Goal: Task Accomplishment & Management: Manage account settings

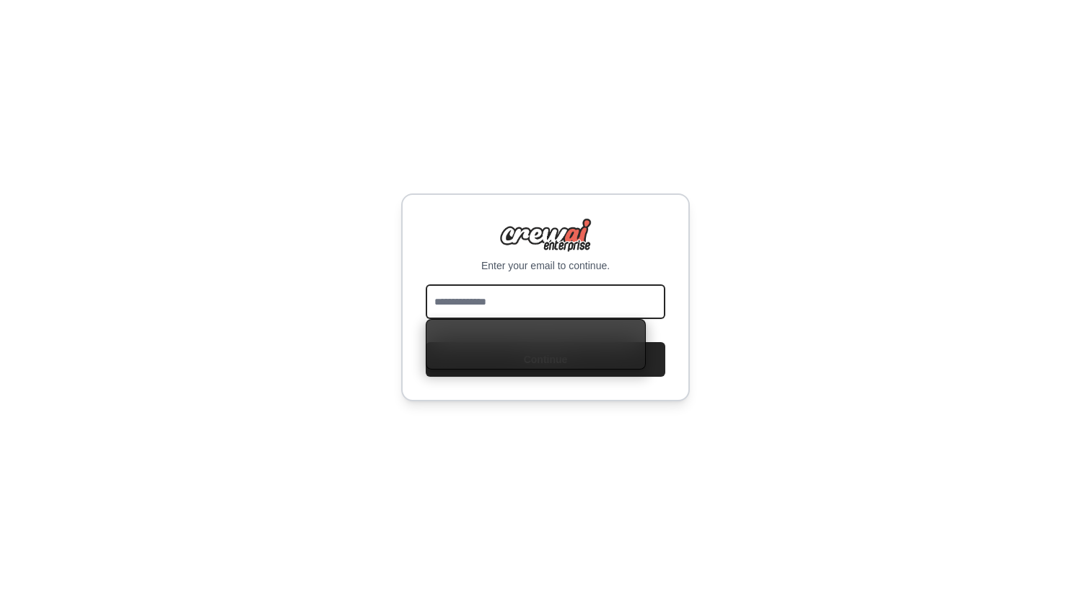
click at [519, 300] on input "email" at bounding box center [546, 301] width 240 height 35
click at [728, 336] on div "Enter your email to continue. Continue" at bounding box center [545, 297] width 1091 height 594
click at [579, 300] on input "email" at bounding box center [546, 301] width 240 height 35
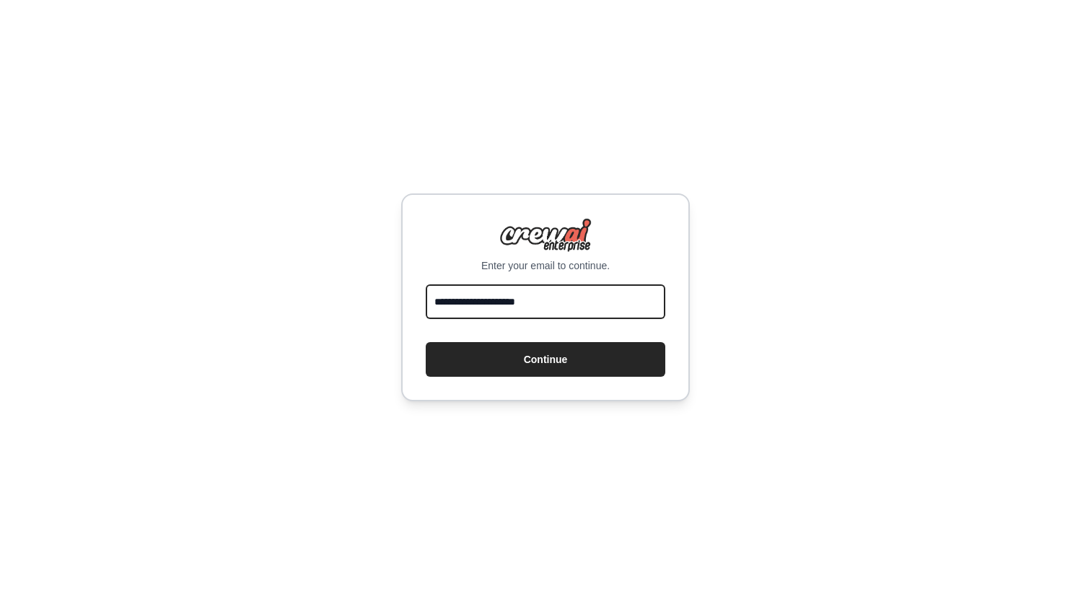
type input "**********"
click at [426, 342] on button "Continue" at bounding box center [546, 359] width 240 height 35
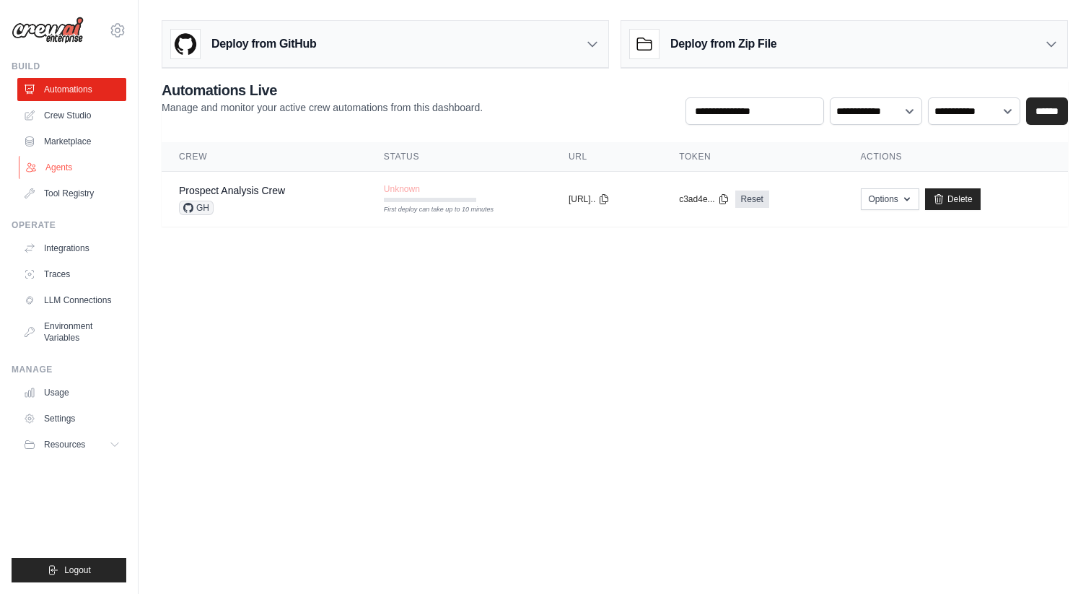
click at [71, 172] on link "Agents" at bounding box center [73, 167] width 109 height 23
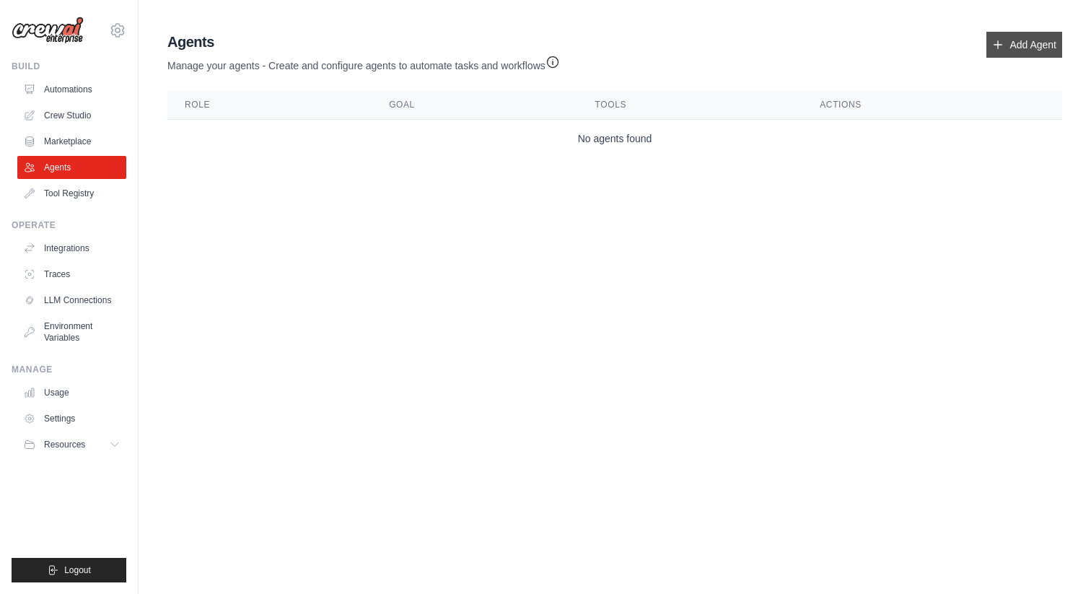
click at [993, 40] on icon at bounding box center [998, 45] width 12 height 12
click at [1010, 42] on link "Add Agent" at bounding box center [1024, 45] width 76 height 26
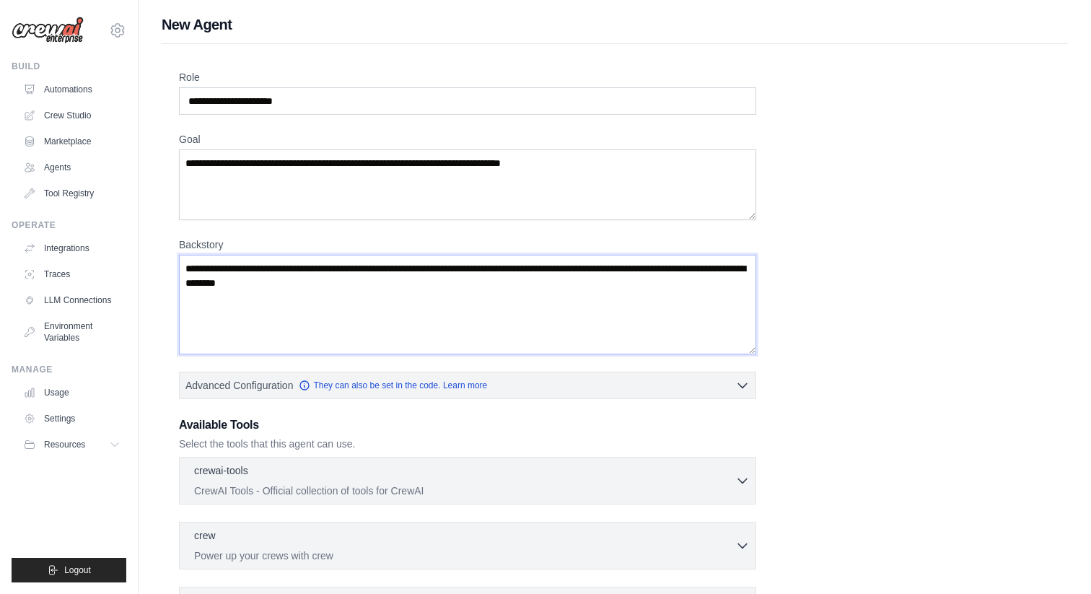
click at [536, 299] on textarea "Backstory" at bounding box center [467, 305] width 577 height 100
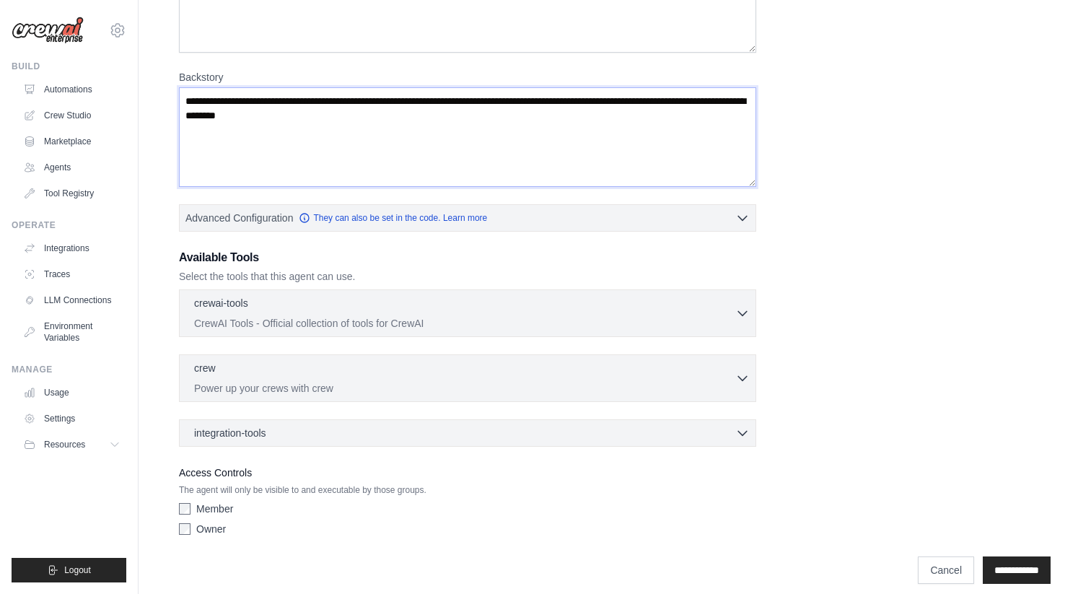
scroll to position [180, 0]
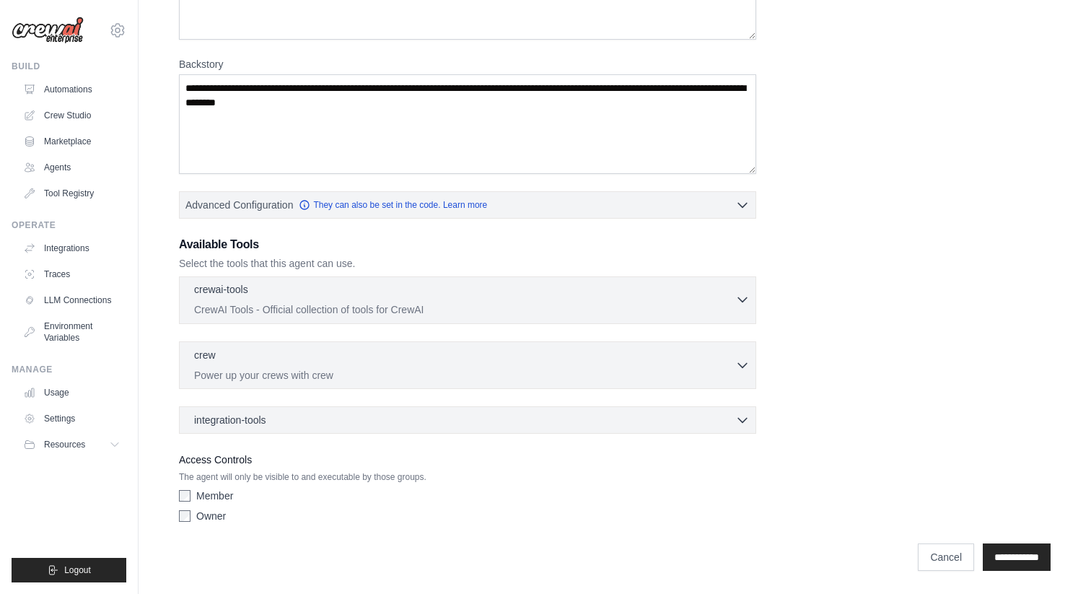
click at [536, 299] on div "crewai-tools 0 selected" at bounding box center [464, 290] width 541 height 17
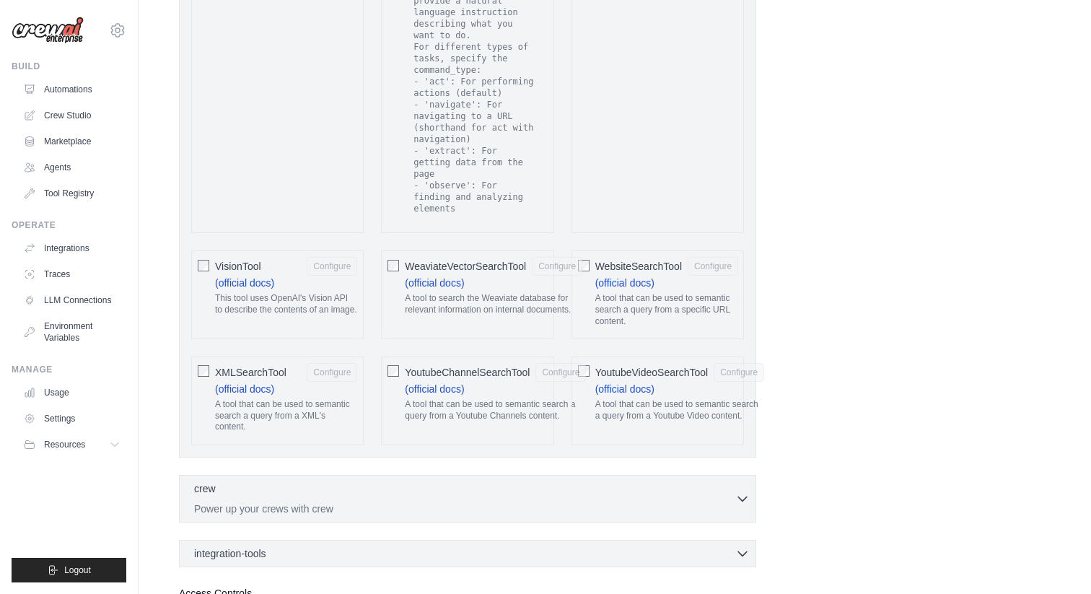
scroll to position [2823, 0]
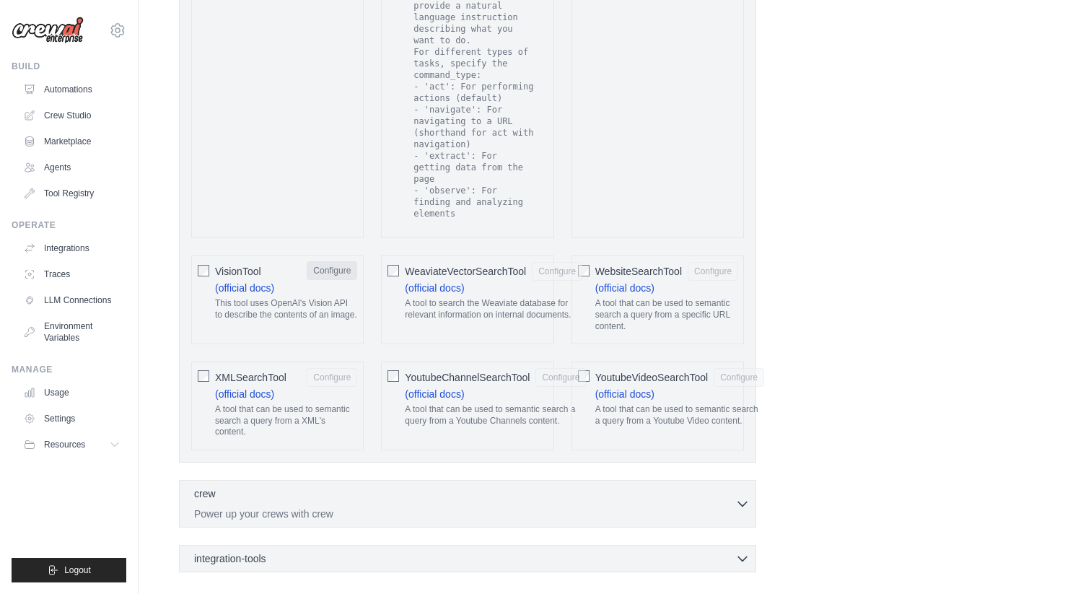
click at [334, 261] on button "Configure" at bounding box center [332, 270] width 50 height 19
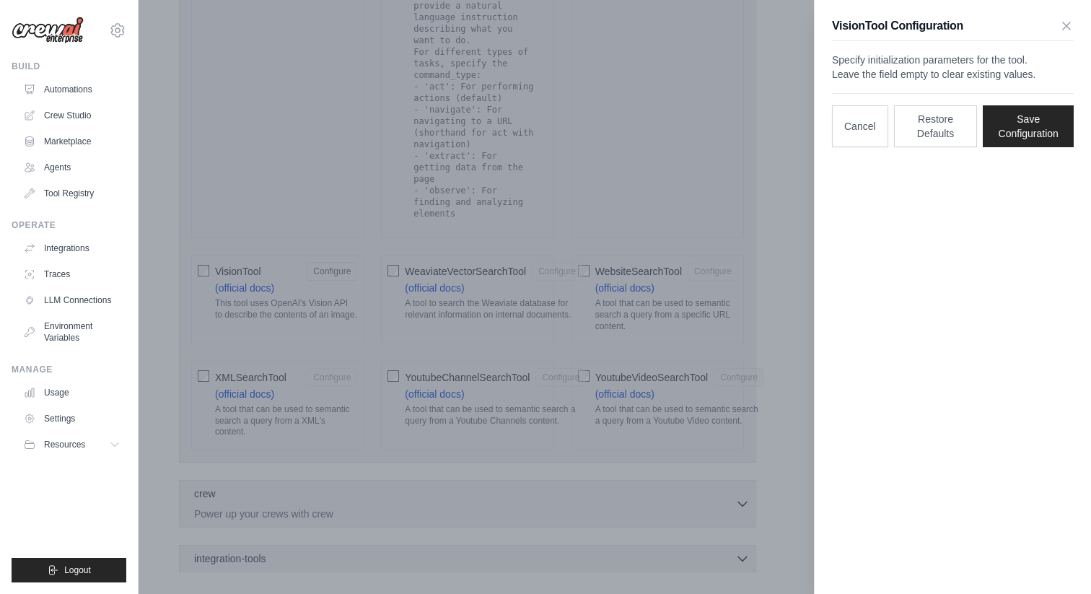
click at [1001, 81] on p "Specify initialization parameters for the tool. Leave the field empty to clear …" at bounding box center [953, 67] width 242 height 29
click at [1068, 30] on icon "button" at bounding box center [1066, 25] width 14 height 14
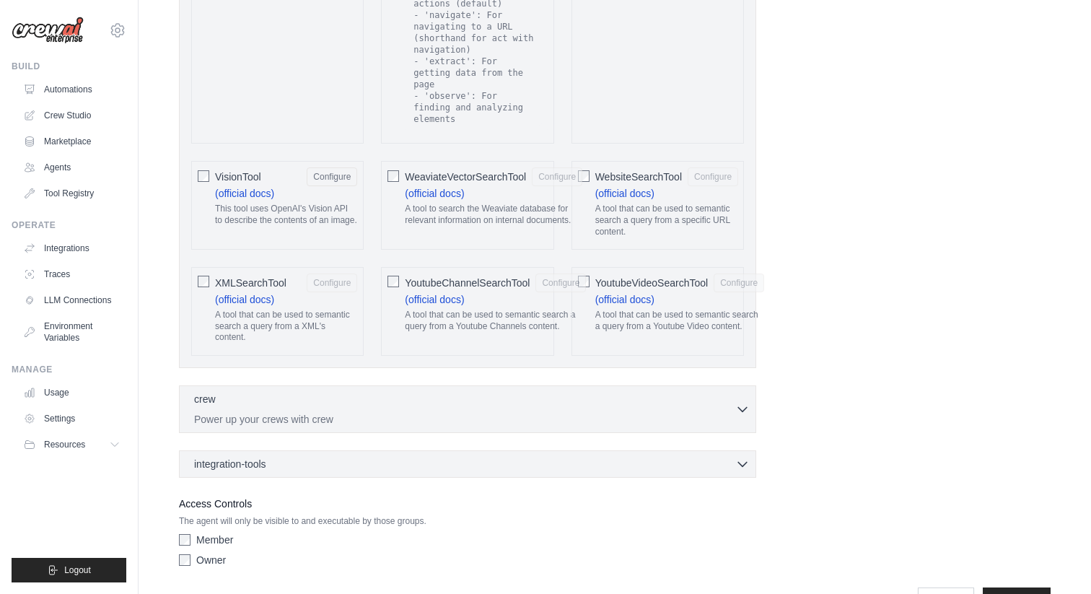
scroll to position [2950, 0]
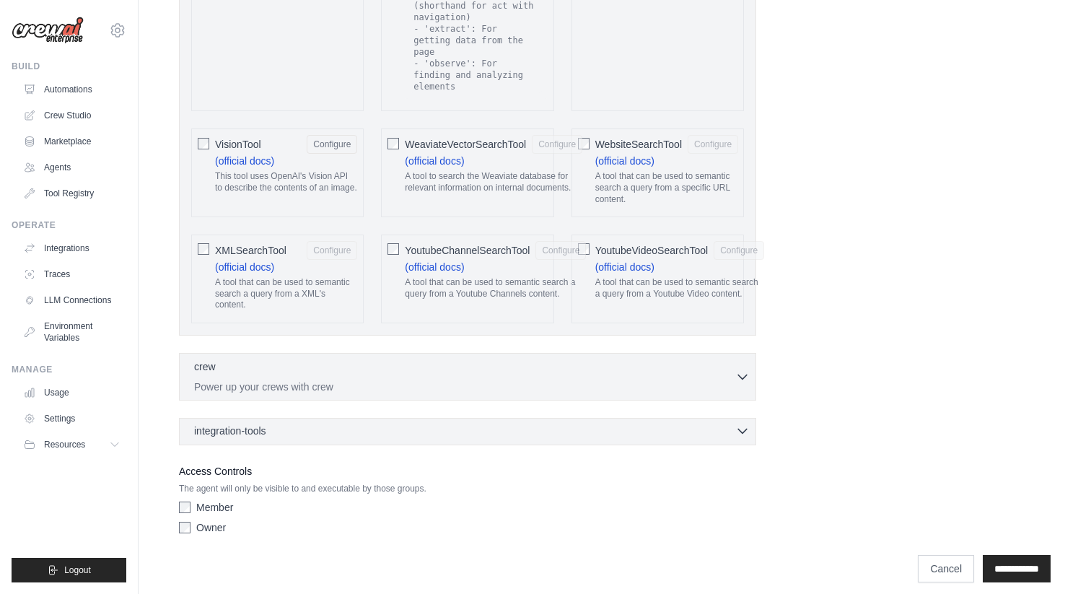
click at [739, 423] on icon "button" at bounding box center [742, 430] width 14 height 14
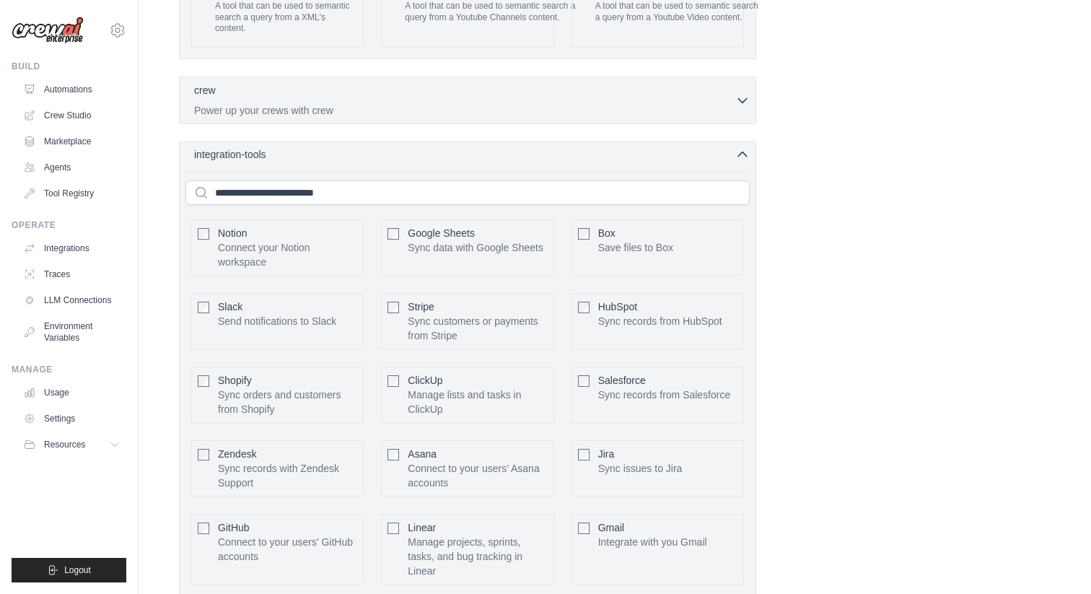
scroll to position [3228, 0]
click at [275, 312] on p "Send notifications to Slack" at bounding box center [277, 319] width 118 height 14
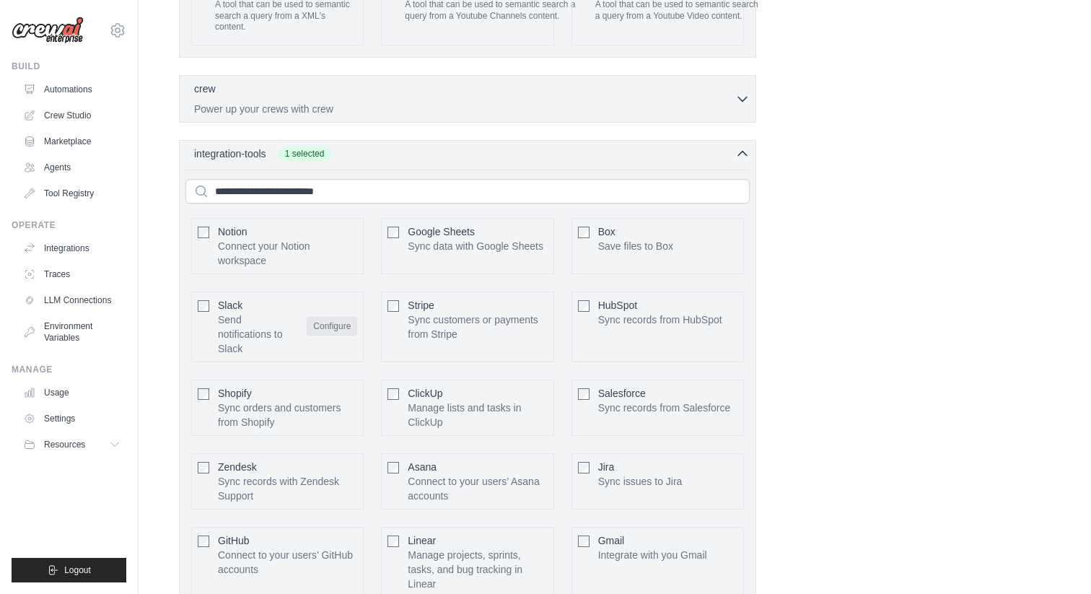
click at [315, 317] on button "Configure" at bounding box center [332, 326] width 50 height 19
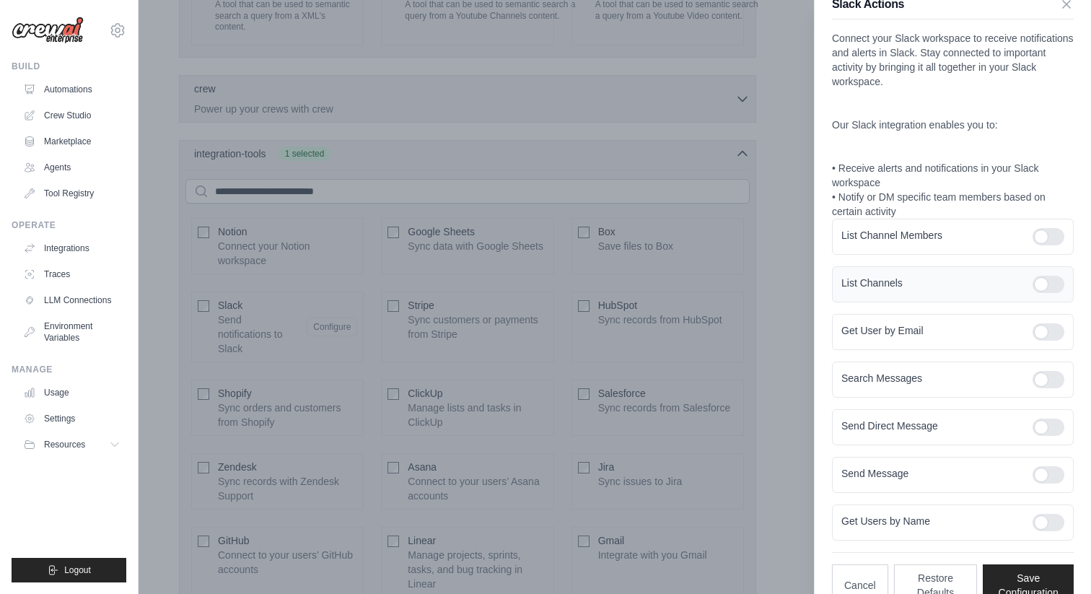
scroll to position [0, 0]
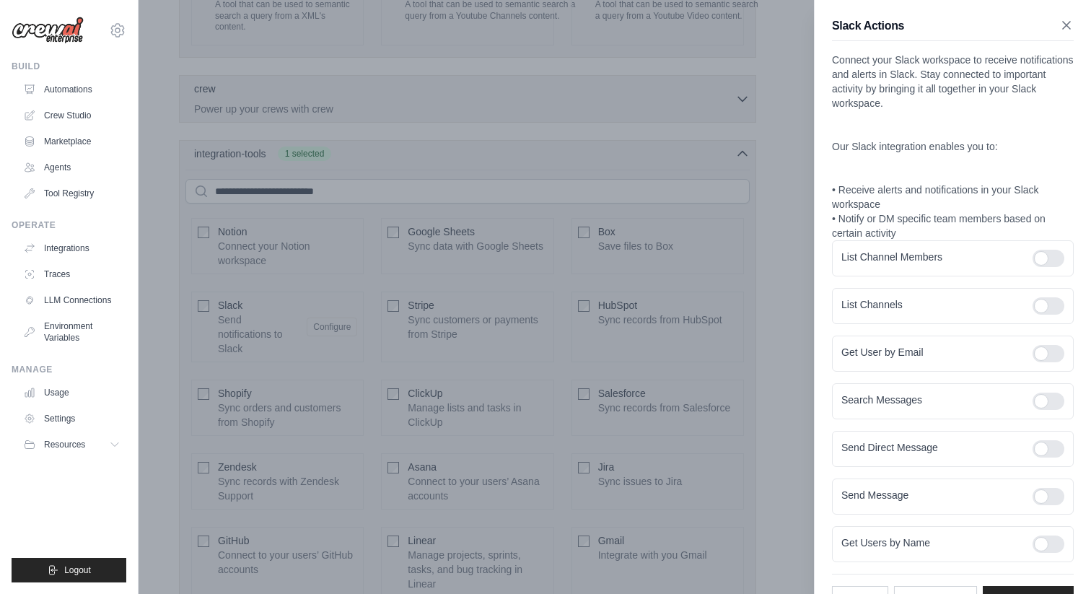
click at [1067, 29] on icon "button" at bounding box center [1066, 25] width 14 height 14
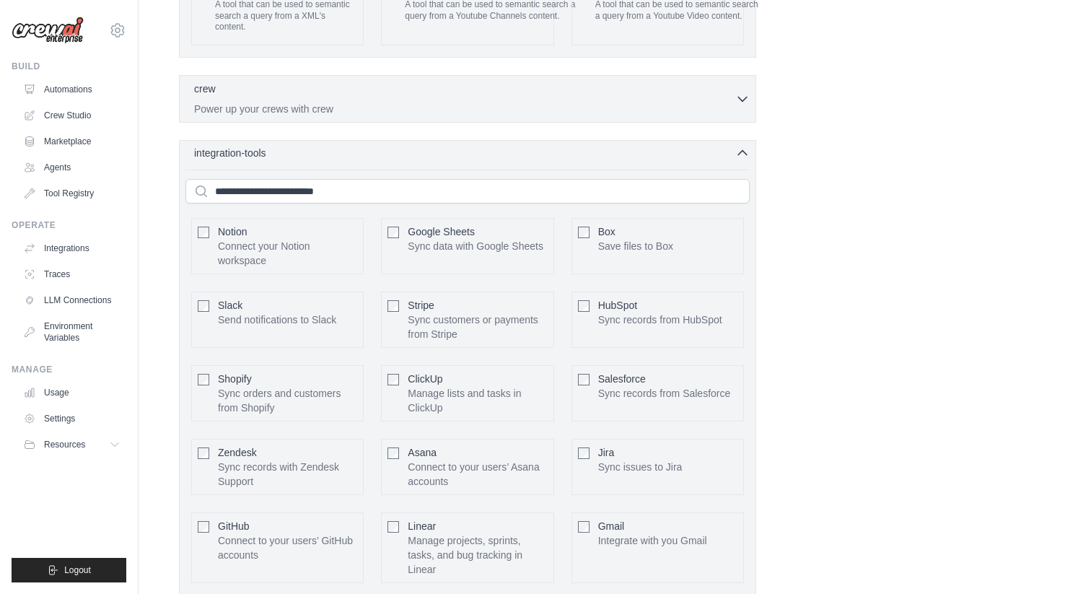
click at [721, 146] on div "integration-tools 0 selected" at bounding box center [471, 153] width 555 height 14
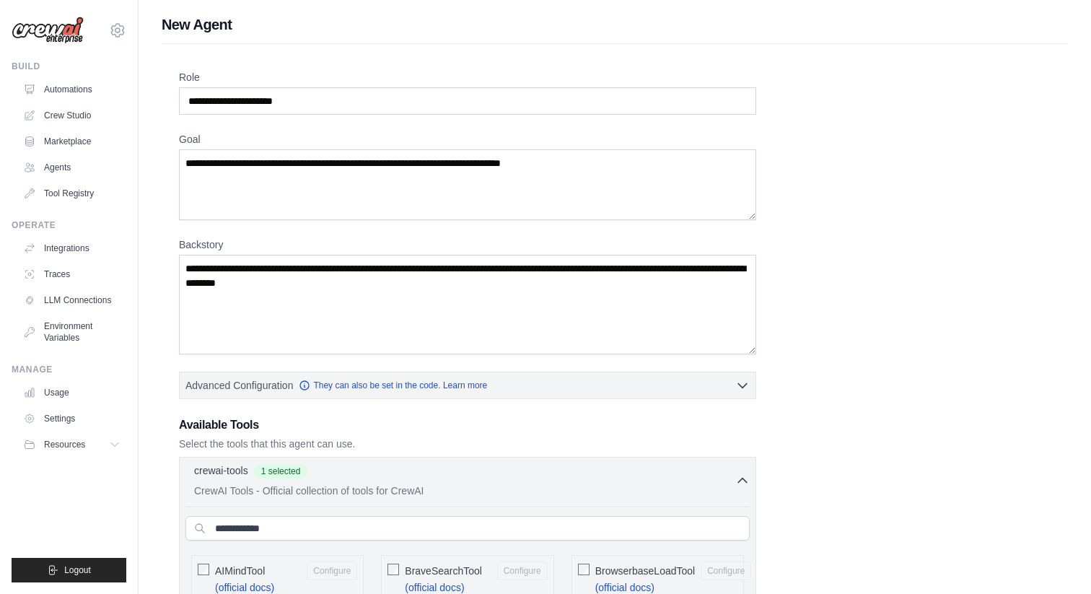
click at [335, 93] on input "Role" at bounding box center [467, 100] width 577 height 27
click at [307, 181] on textarea "Goal" at bounding box center [467, 184] width 577 height 71
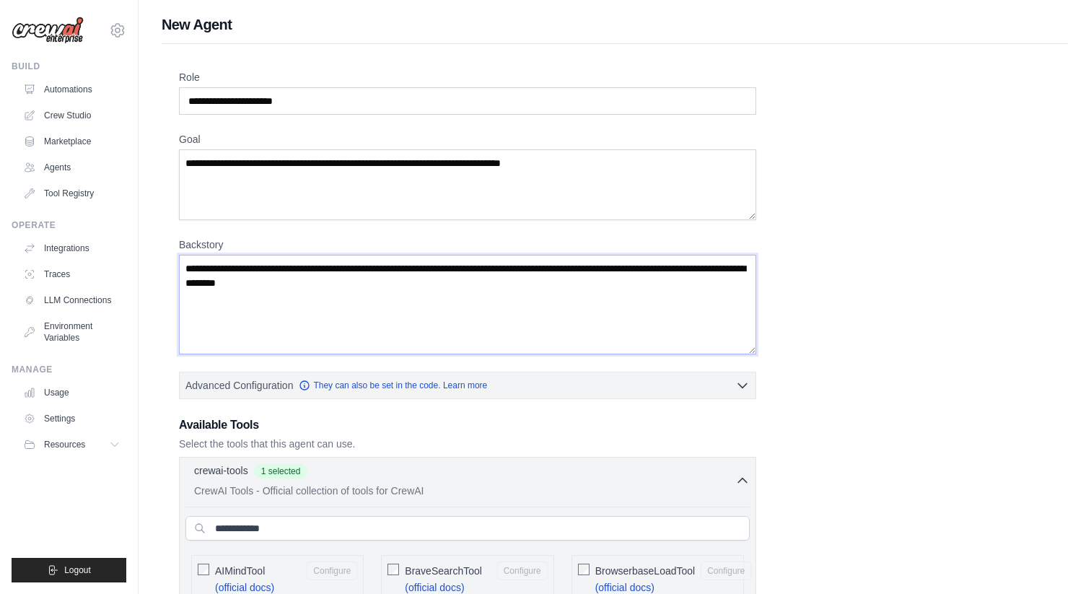
click at [297, 257] on textarea "Backstory" at bounding box center [467, 305] width 577 height 100
click at [297, 276] on textarea "Backstory" at bounding box center [467, 305] width 577 height 100
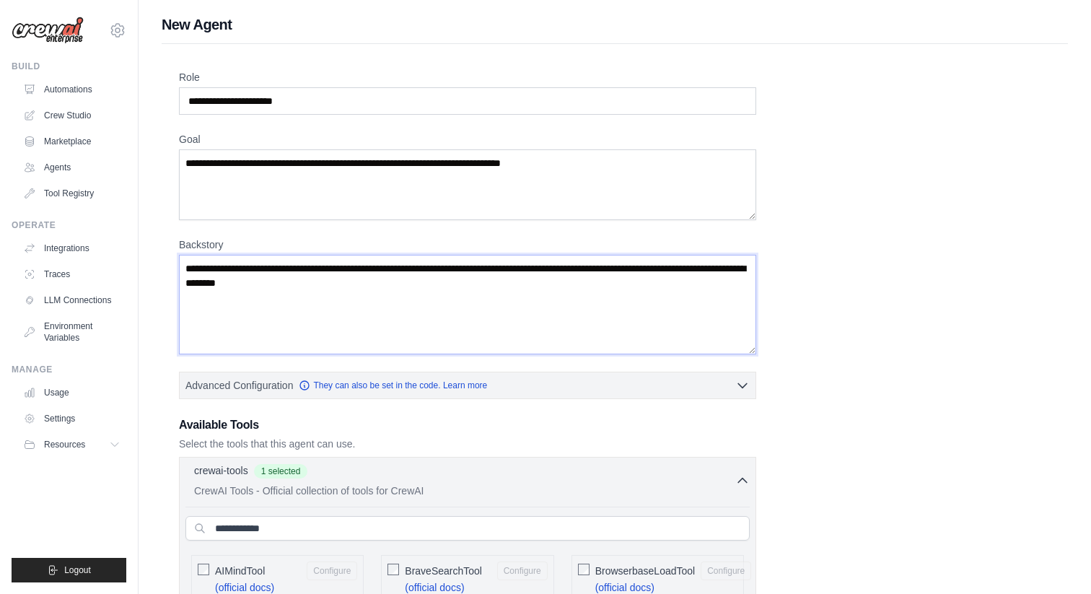
click at [297, 276] on textarea "Backstory" at bounding box center [467, 305] width 577 height 100
drag, startPoint x: 379, startPoint y: 283, endPoint x: 200, endPoint y: 260, distance: 180.4
click at [198, 260] on textarea "Backstory" at bounding box center [467, 305] width 577 height 100
click at [58, 92] on link "Automations" at bounding box center [73, 89] width 109 height 23
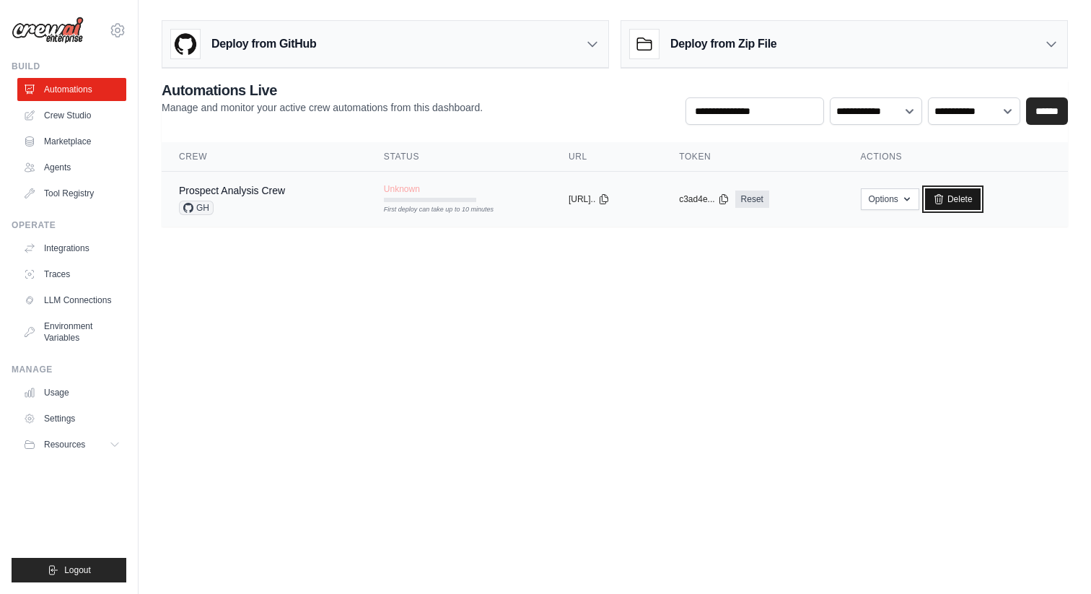
click at [967, 198] on link "Delete" at bounding box center [953, 199] width 56 height 22
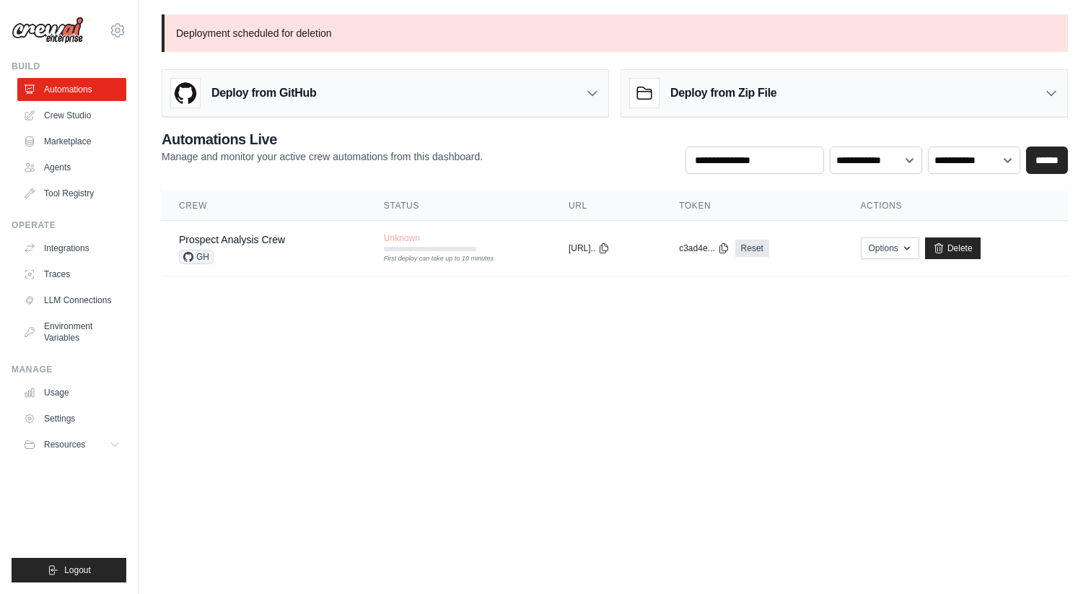
click at [679, 95] on h3 "Deploy from Zip File" at bounding box center [723, 92] width 106 height 17
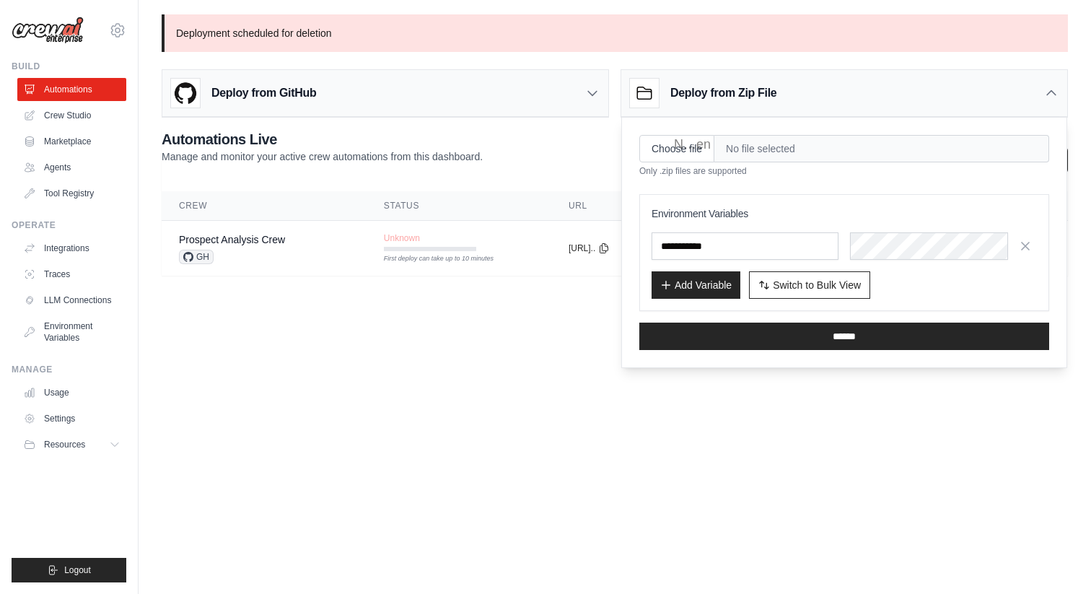
click at [489, 326] on body "[EMAIL_ADDRESS][DOMAIN_NAME] Settings Build Automations Crew Studio" at bounding box center [545, 297] width 1091 height 594
click at [1041, 92] on div "Deploy from Zip File" at bounding box center [844, 93] width 446 height 47
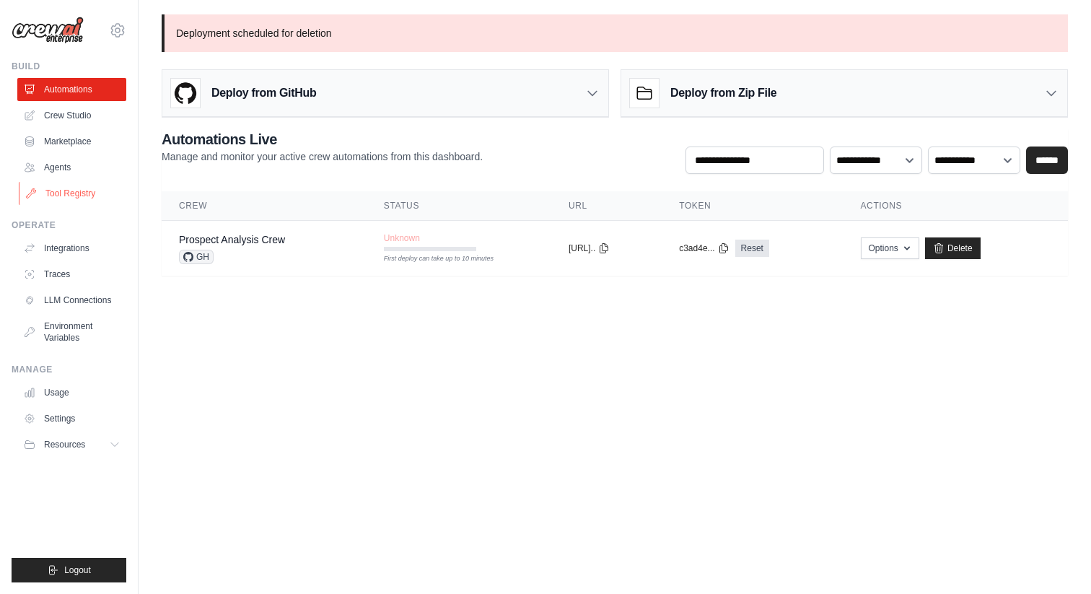
click at [74, 198] on link "Tool Registry" at bounding box center [73, 193] width 109 height 23
